Goal: Task Accomplishment & Management: Complete application form

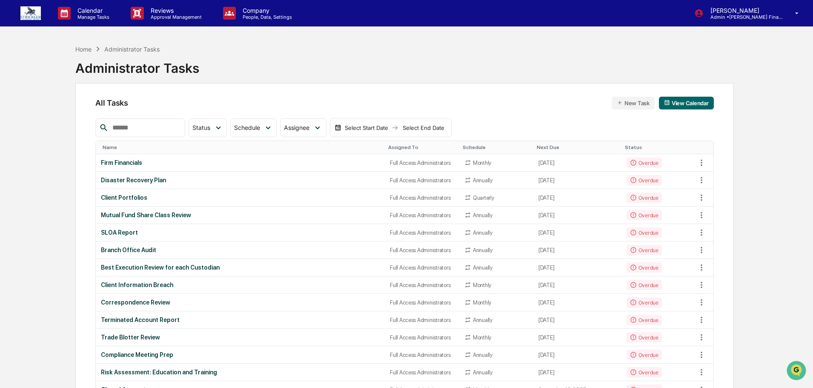
click at [26, 9] on img at bounding box center [30, 13] width 20 height 14
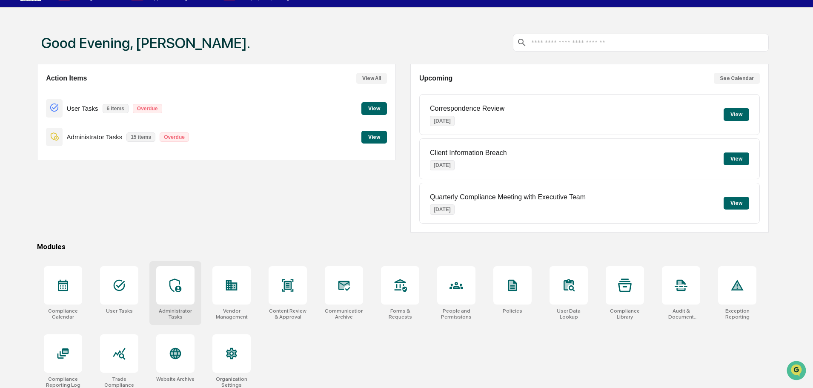
scroll to position [40, 0]
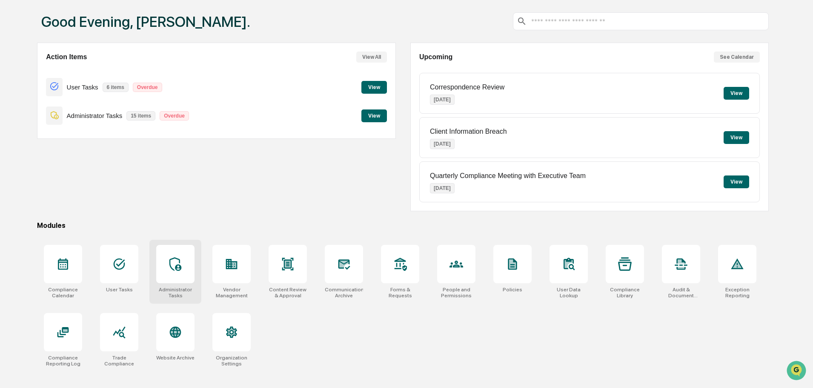
click at [181, 262] on icon at bounding box center [176, 264] width 14 height 14
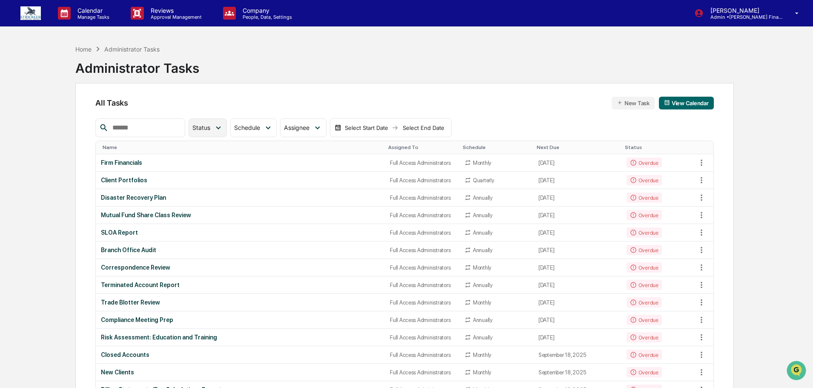
click at [224, 133] on div "Status" at bounding box center [208, 127] width 38 height 19
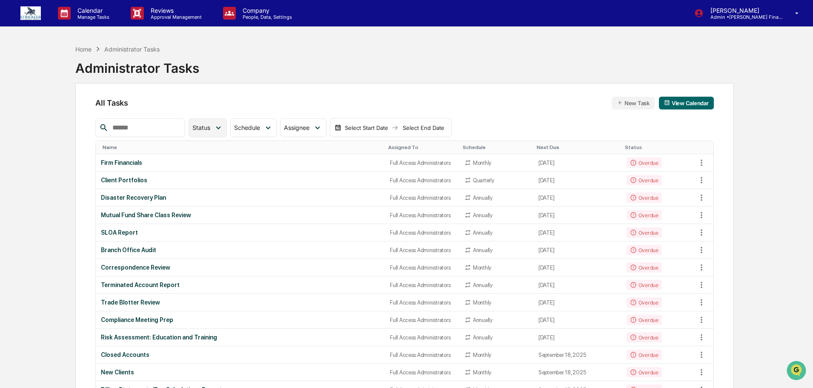
click at [223, 125] on icon at bounding box center [218, 127] width 9 height 9
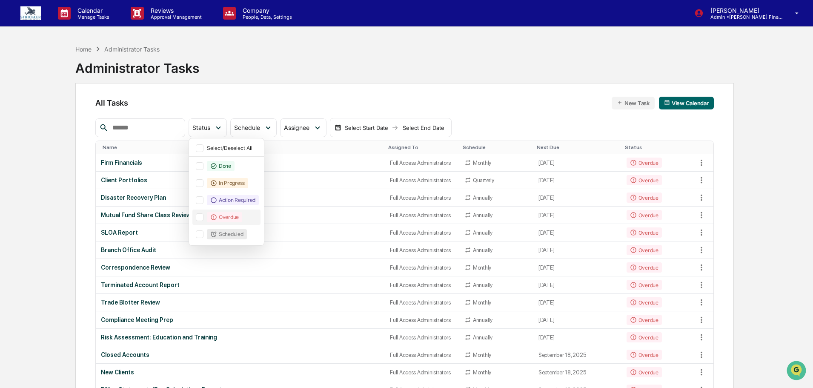
click at [204, 217] on div at bounding box center [200, 217] width 8 height 8
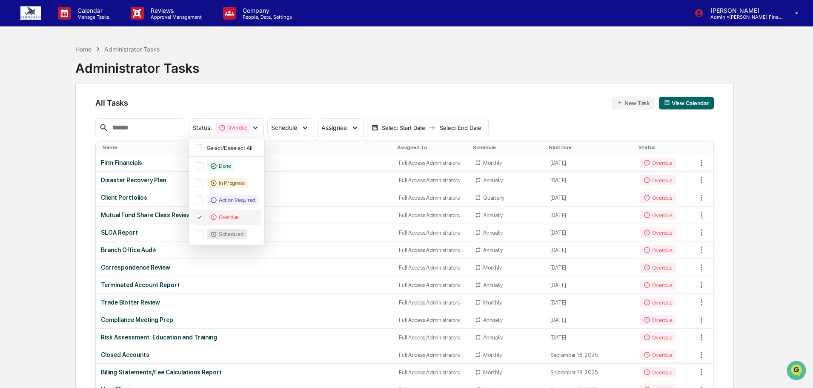
click at [204, 216] on icon at bounding box center [199, 217] width 9 height 6
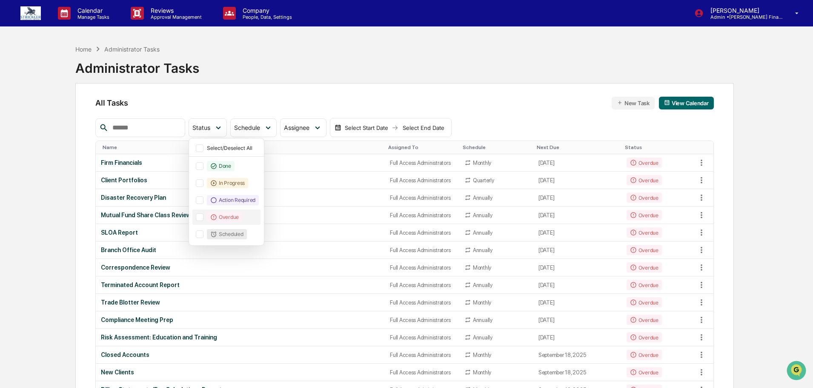
click at [471, 98] on div "All Tasks New Task View Calendar" at bounding box center [404, 103] width 618 height 13
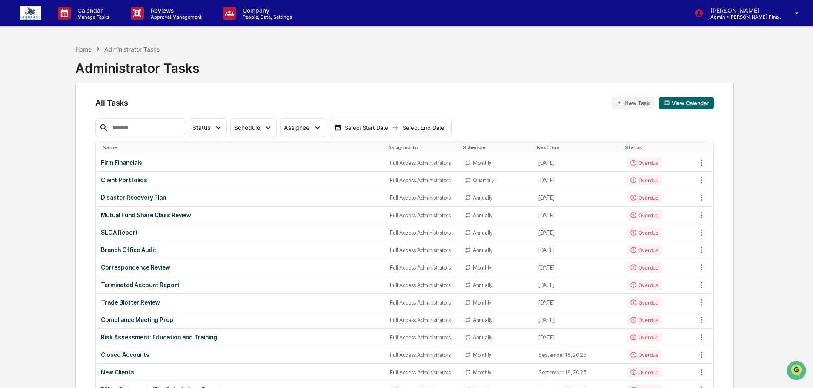
click at [37, 11] on img at bounding box center [30, 13] width 20 height 14
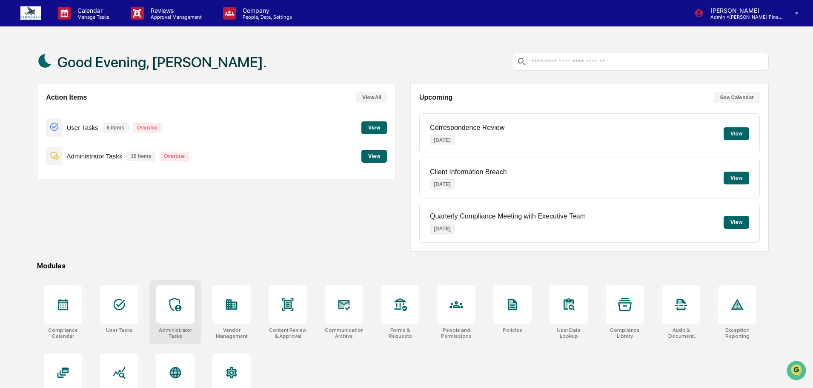
click at [165, 322] on div at bounding box center [175, 304] width 38 height 38
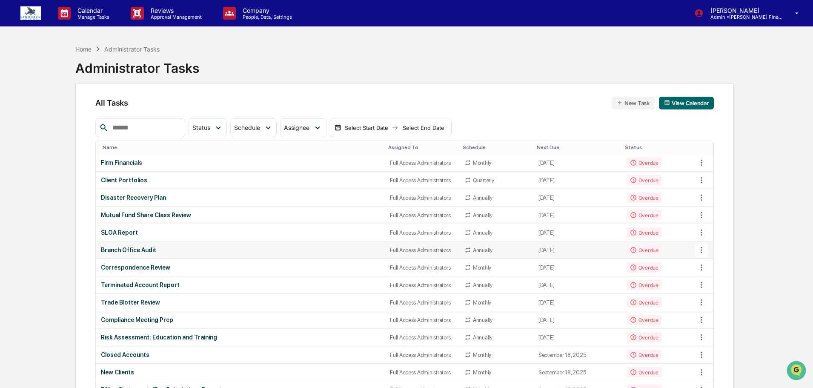
click at [132, 249] on div "Branch Office Audit" at bounding box center [240, 250] width 279 height 7
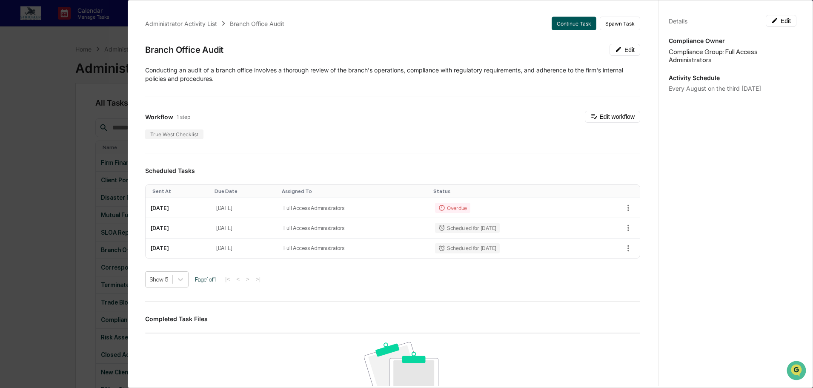
click at [556, 21] on button "Continue Task" at bounding box center [574, 24] width 45 height 14
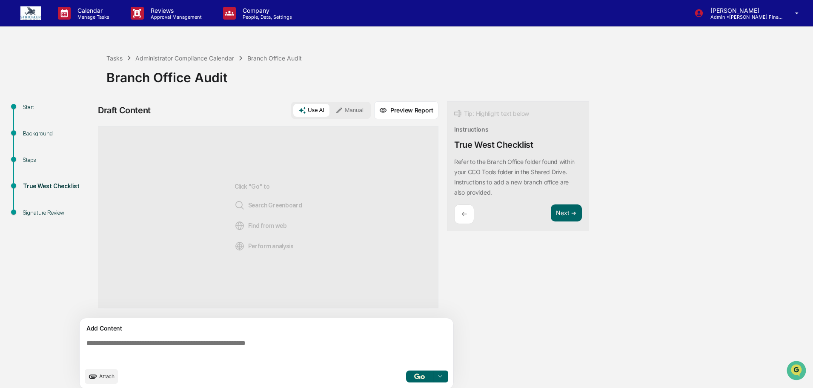
click at [360, 110] on button "Manual" at bounding box center [349, 110] width 38 height 13
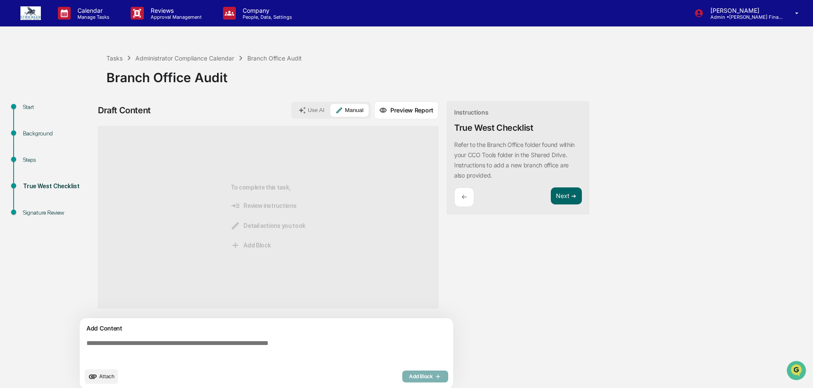
scroll to position [6, 0]
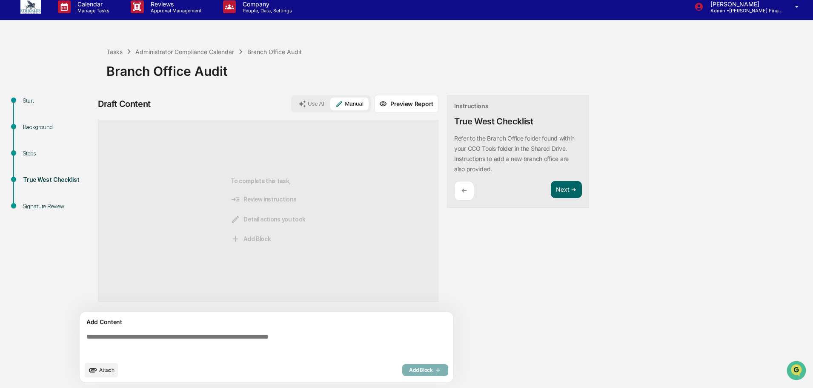
click at [138, 339] on textarea at bounding box center [268, 345] width 370 height 31
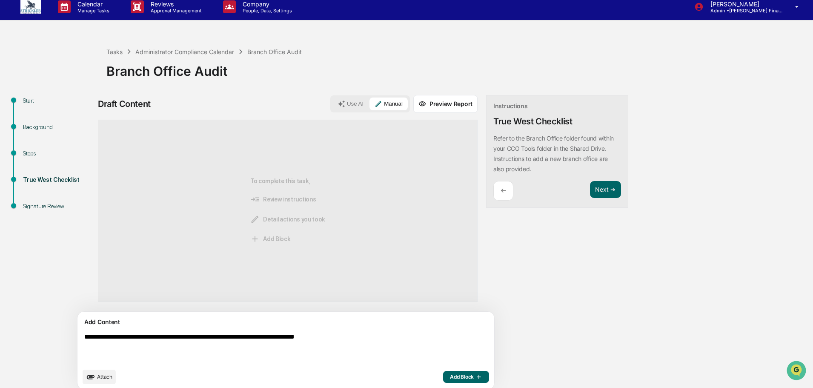
type textarea "**********"
click at [450, 378] on span "Add Block" at bounding box center [466, 376] width 32 height 7
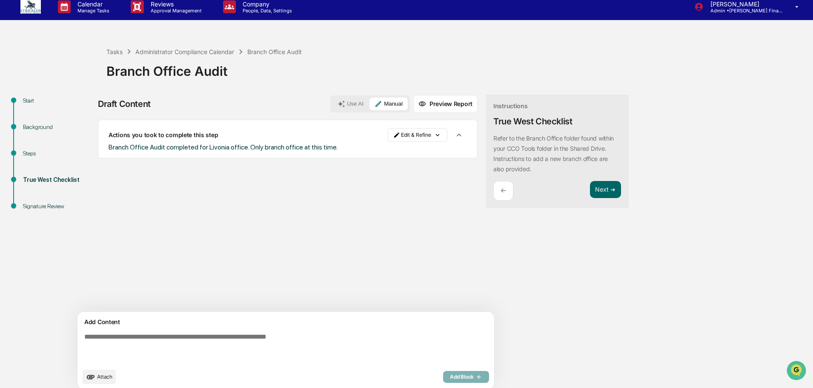
click at [111, 372] on button "Attach" at bounding box center [99, 377] width 33 height 14
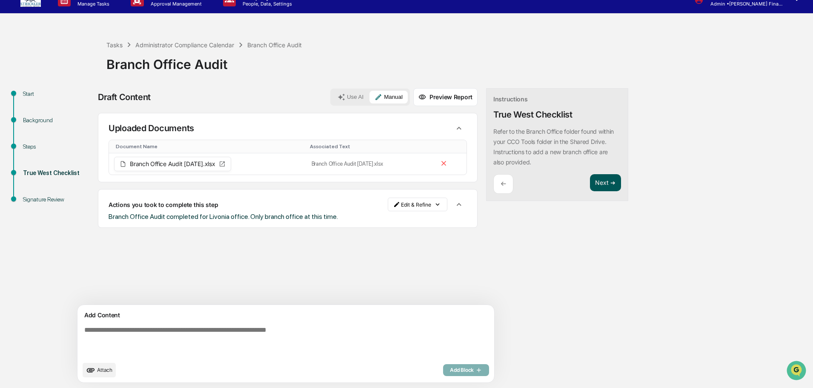
click at [590, 182] on button "Next ➔" at bounding box center [605, 182] width 31 height 17
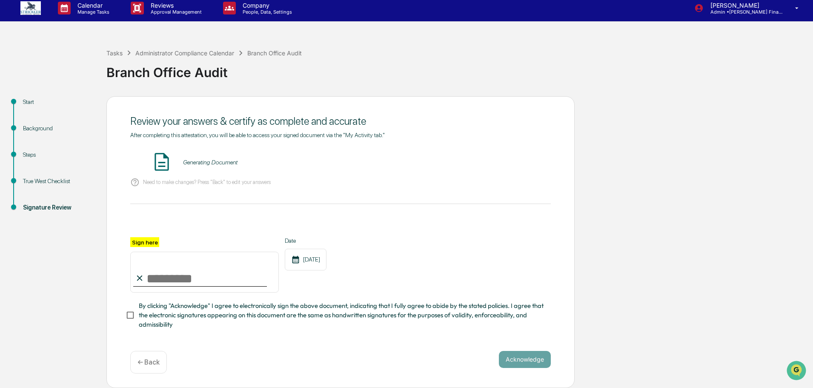
scroll to position [8, 0]
click at [196, 283] on input "Sign here" at bounding box center [204, 272] width 149 height 41
type input "*********"
click at [515, 161] on button "VIEW" at bounding box center [502, 162] width 55 height 14
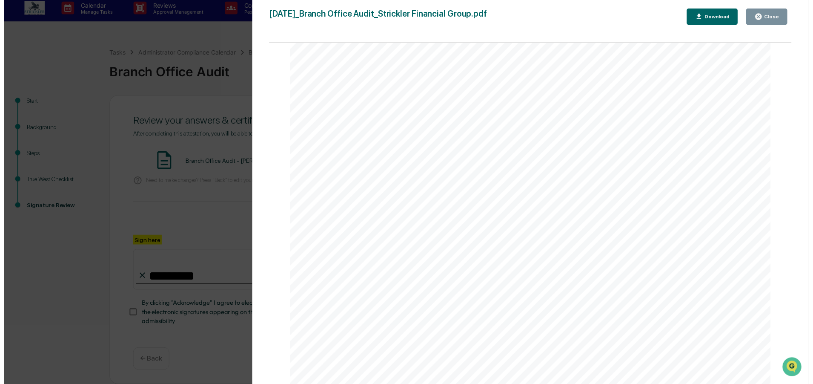
scroll to position [362, 0]
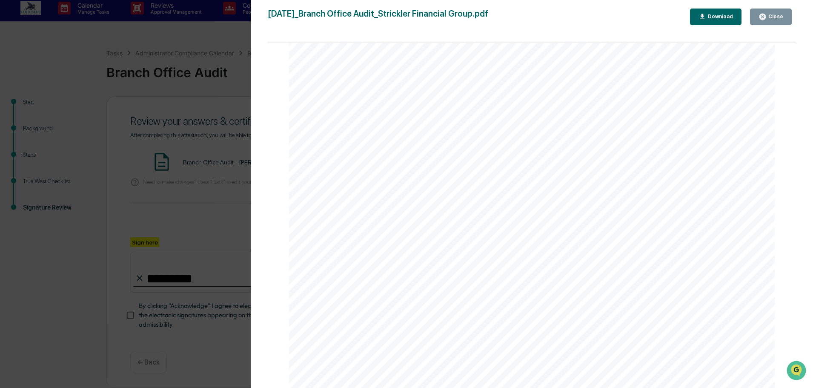
click at [776, 20] on div "Close" at bounding box center [771, 17] width 25 height 8
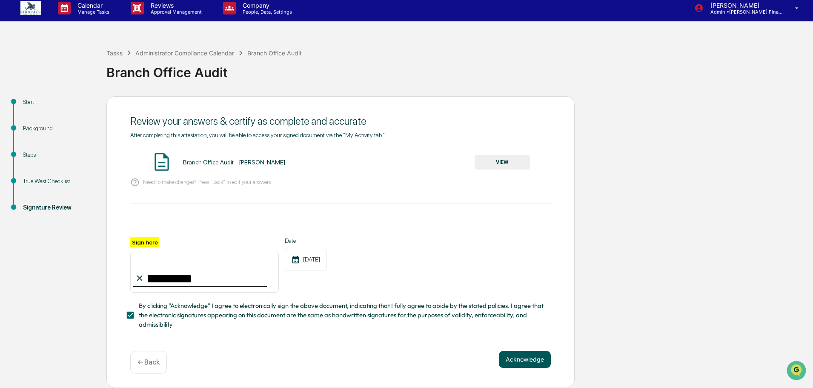
click at [518, 359] on button "Acknowledge" at bounding box center [525, 359] width 52 height 17
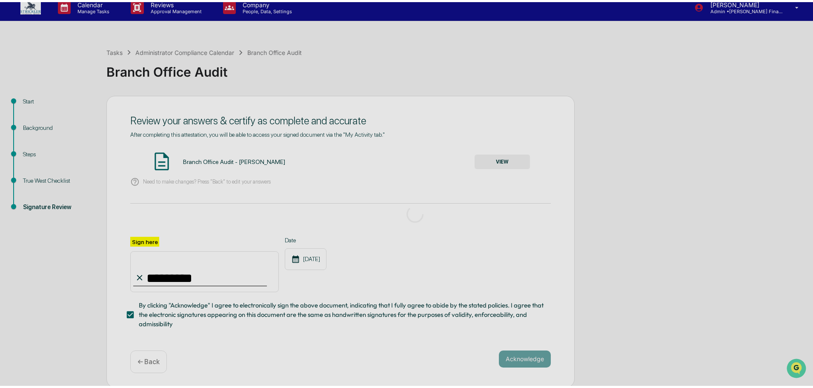
scroll to position [0, 0]
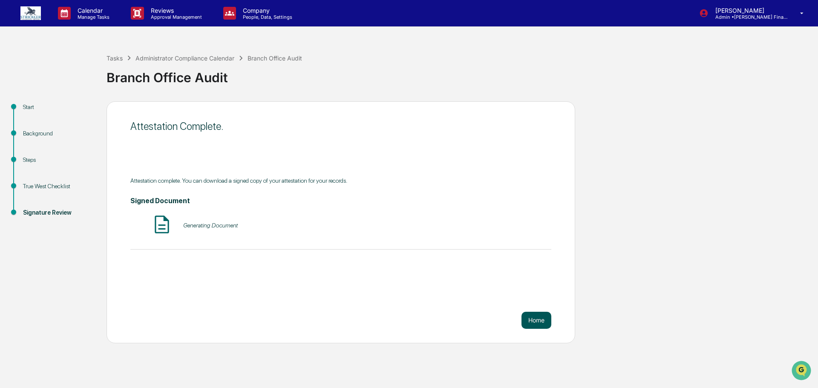
click at [533, 321] on button "Home" at bounding box center [536, 320] width 30 height 17
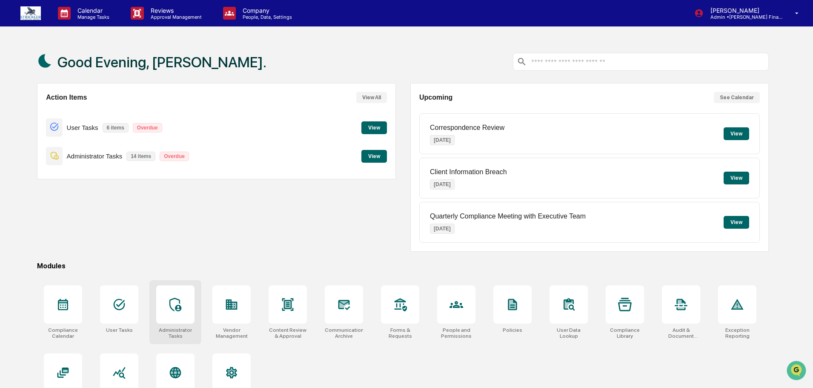
click at [184, 295] on div at bounding box center [175, 304] width 38 height 38
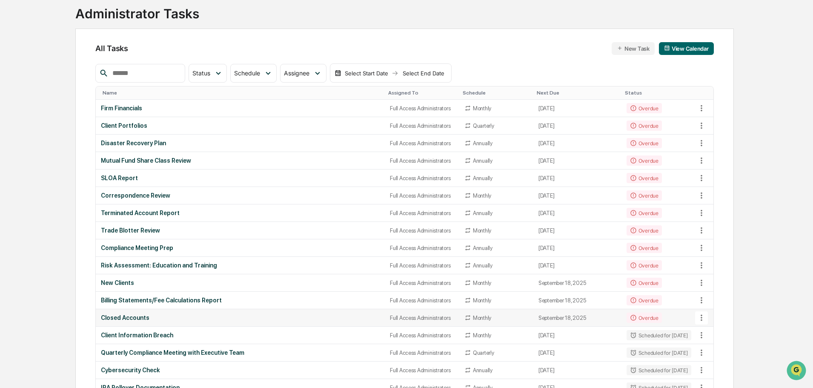
scroll to position [61, 0]
